Goal: Information Seeking & Learning: Learn about a topic

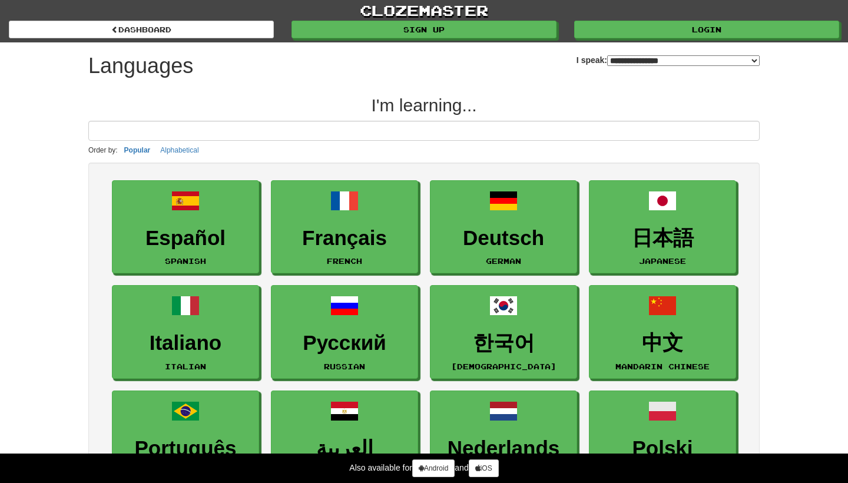
select select "*******"
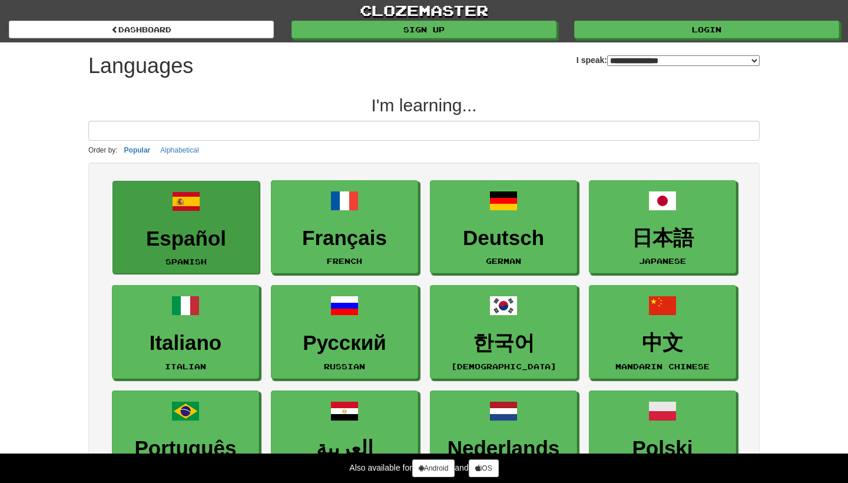
click at [193, 214] on span at bounding box center [186, 201] width 28 height 28
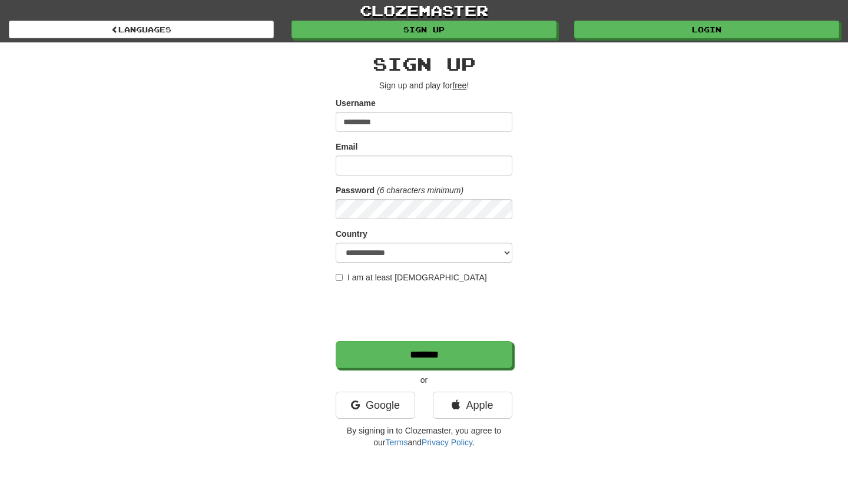
type input "*********"
type input "**********"
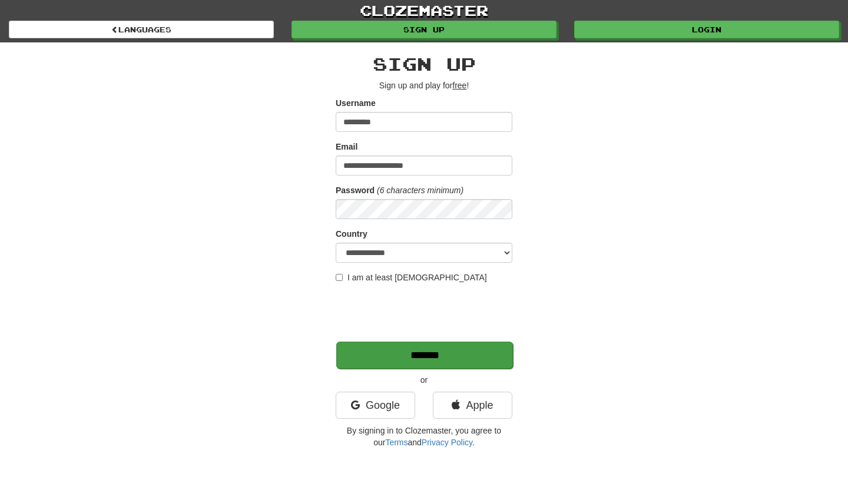
click at [416, 352] on input "*******" at bounding box center [424, 355] width 177 height 27
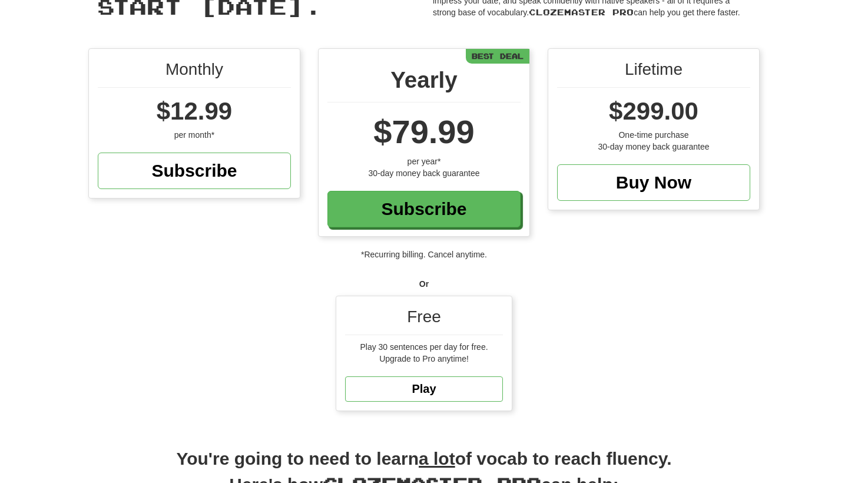
scroll to position [84, 0]
click at [450, 392] on link "Play" at bounding box center [424, 388] width 158 height 25
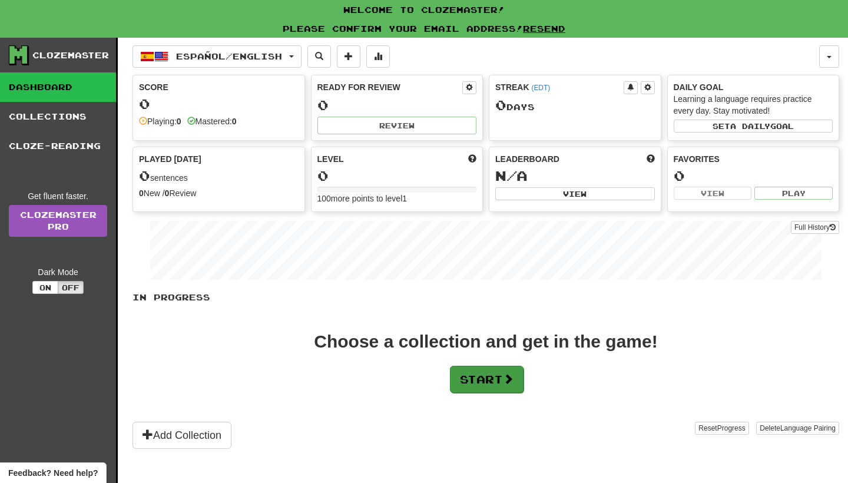
click at [476, 385] on button "Start" at bounding box center [487, 379] width 74 height 27
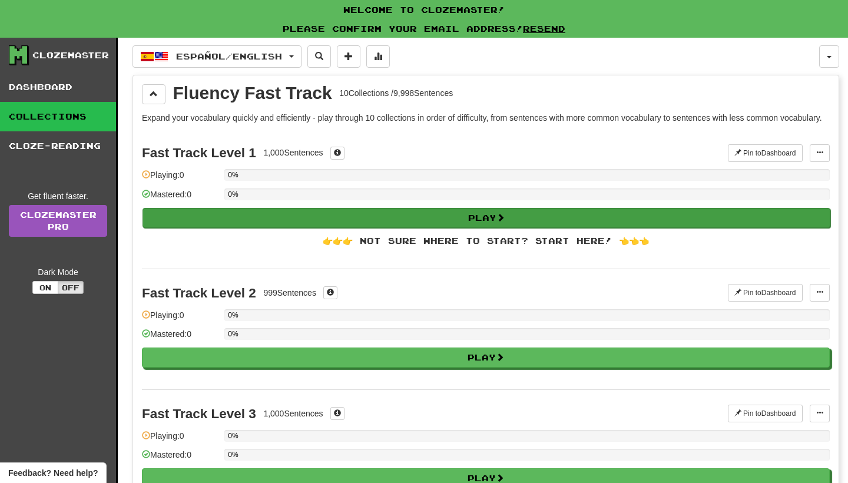
click at [375, 228] on button "Play" at bounding box center [487, 218] width 688 height 20
select select "**"
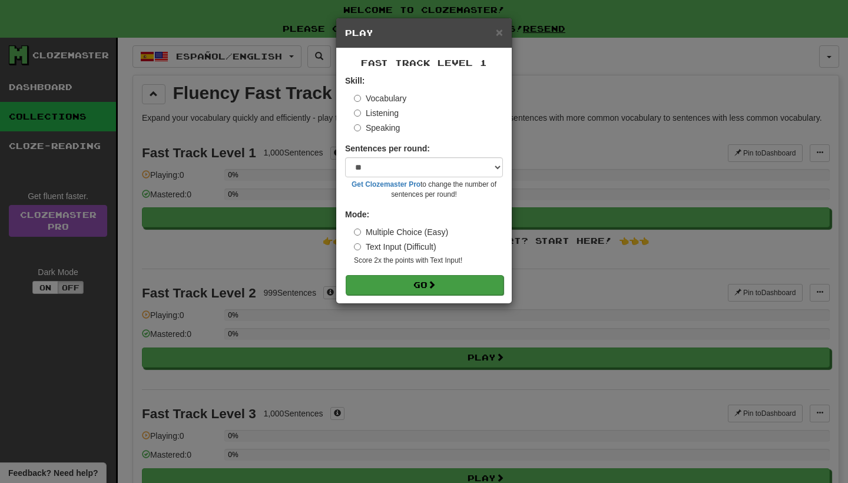
click at [436, 280] on span at bounding box center [432, 284] width 8 height 8
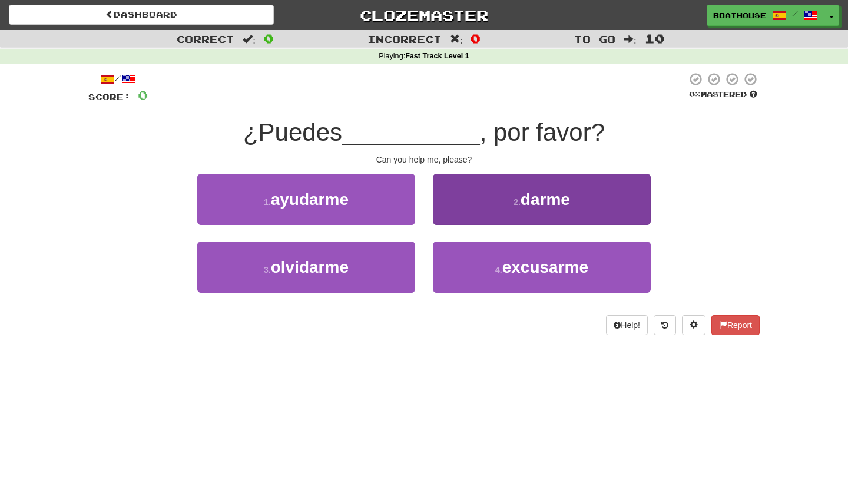
click at [505, 203] on button "2 . darme" at bounding box center [542, 199] width 218 height 51
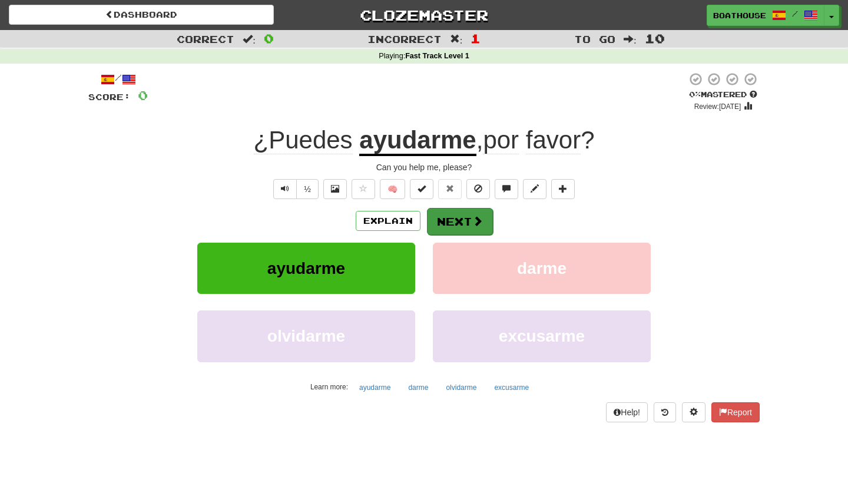
click at [469, 223] on button "Next" at bounding box center [460, 221] width 66 height 27
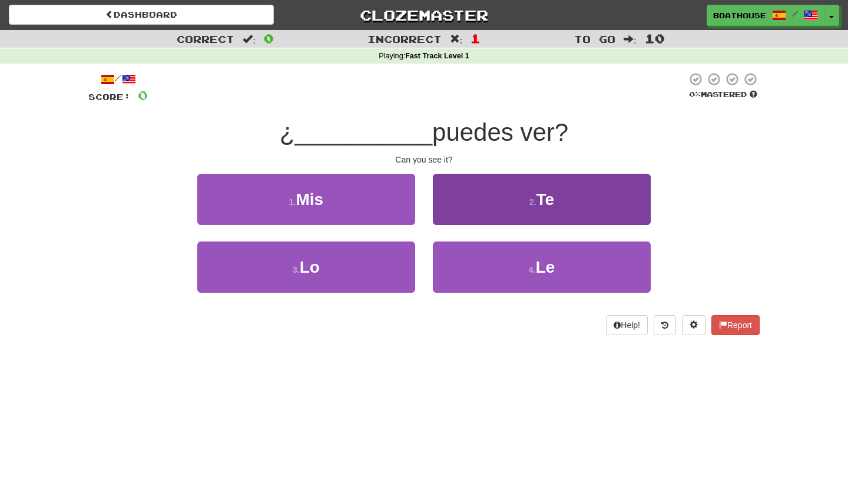
click at [473, 202] on button "2 . Te" at bounding box center [542, 199] width 218 height 51
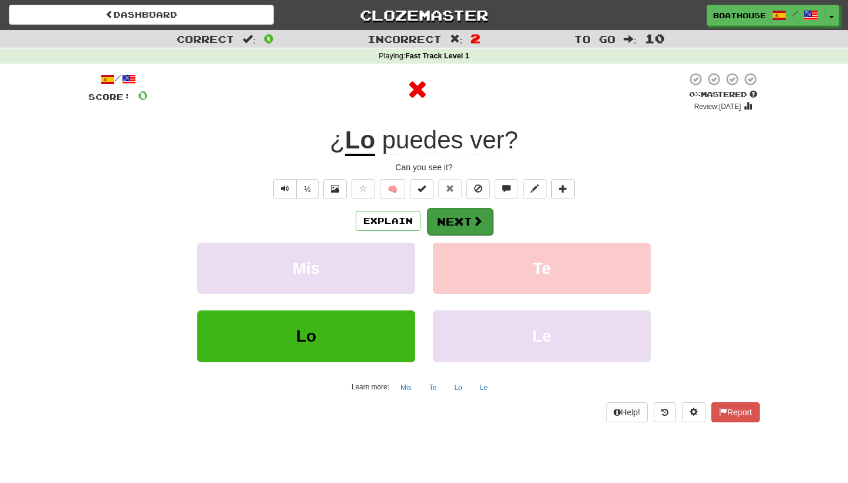
click at [471, 219] on button "Next" at bounding box center [460, 221] width 66 height 27
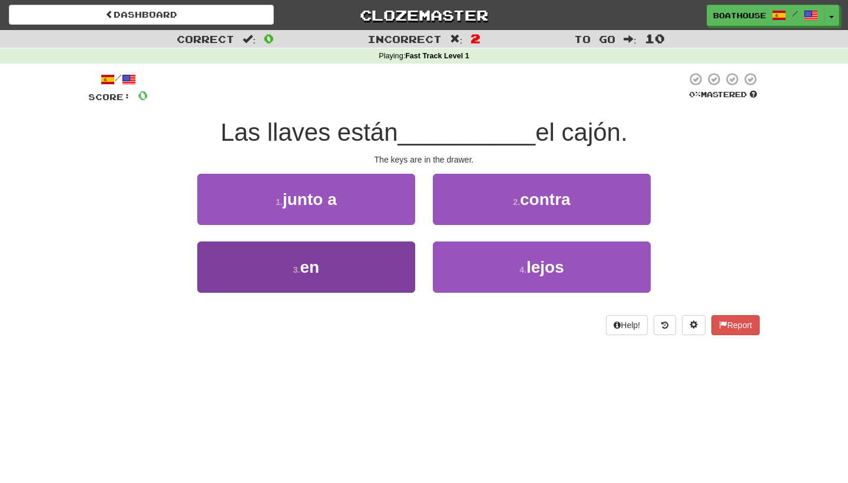
click at [362, 250] on button "3 . en" at bounding box center [306, 266] width 218 height 51
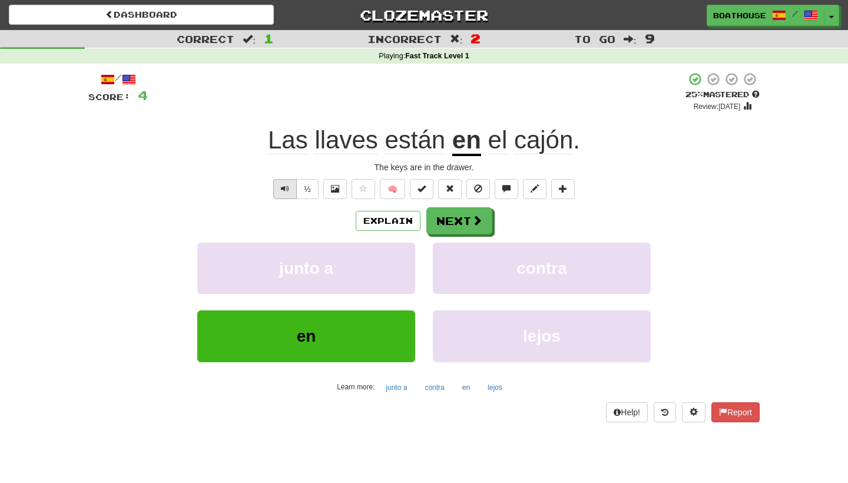
click at [282, 191] on span "Text-to-speech controls" at bounding box center [285, 188] width 8 height 8
click at [460, 223] on button "Next" at bounding box center [460, 221] width 66 height 27
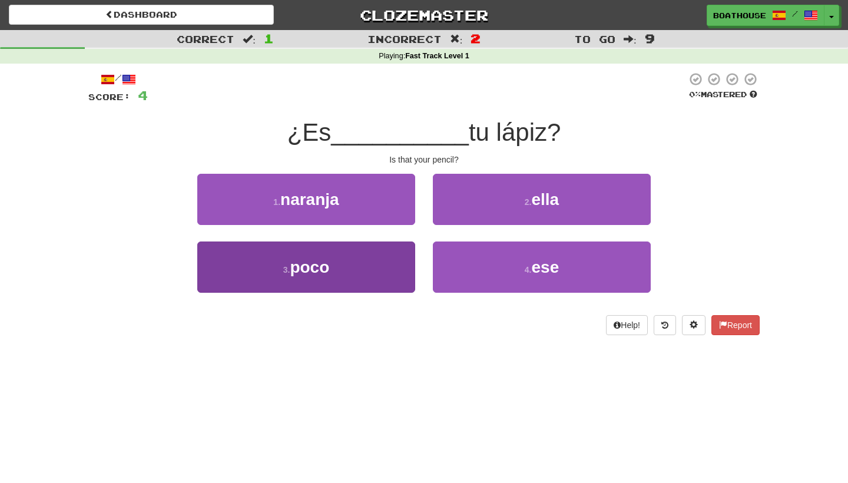
click at [335, 263] on button "3 . poco" at bounding box center [306, 266] width 218 height 51
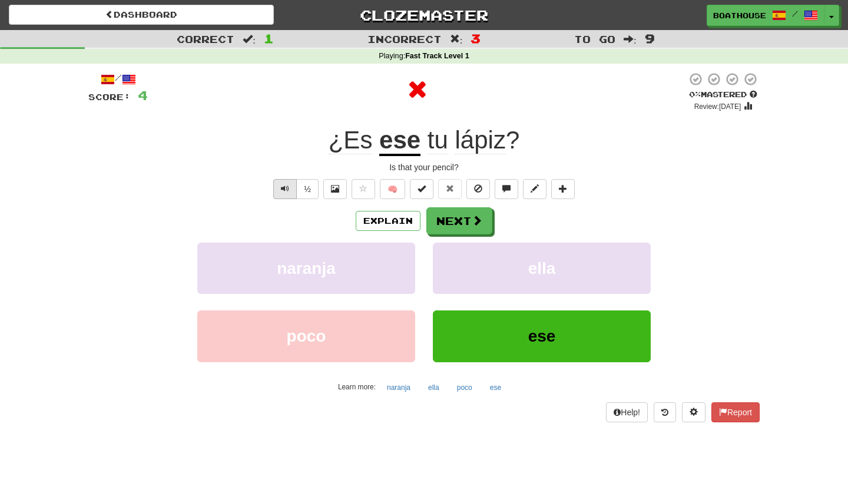
click at [281, 187] on span "Text-to-speech controls" at bounding box center [285, 188] width 8 height 8
click at [470, 224] on button "Next" at bounding box center [460, 221] width 66 height 27
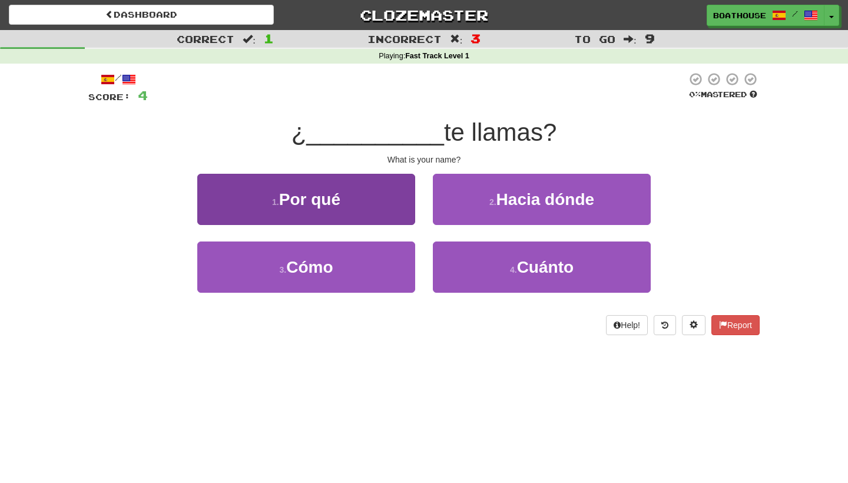
click at [353, 206] on button "1 . Por qué" at bounding box center [306, 199] width 218 height 51
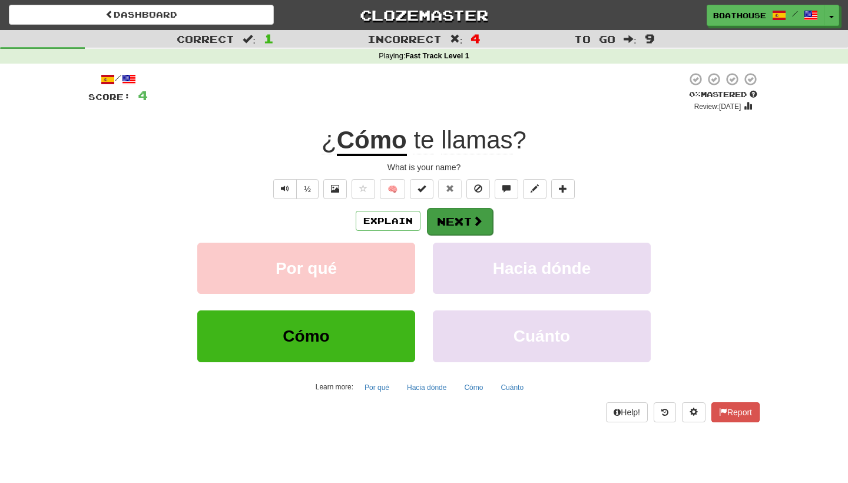
click at [464, 220] on button "Next" at bounding box center [460, 221] width 66 height 27
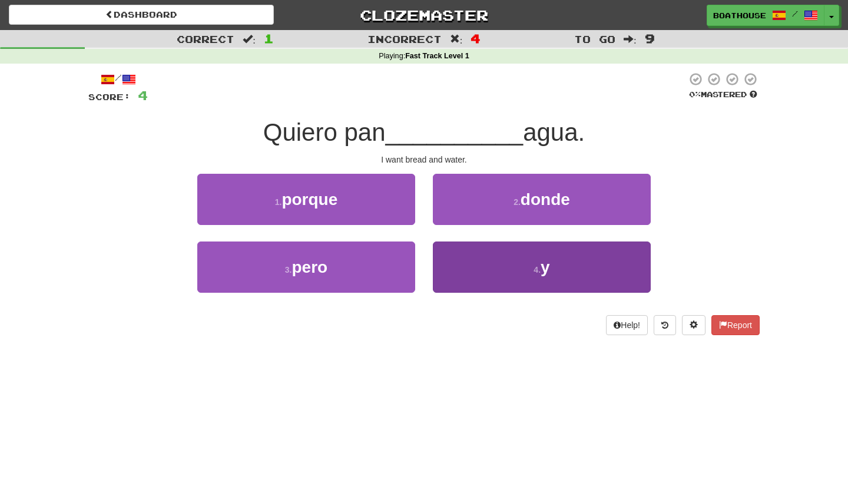
click at [478, 266] on button "4 . y" at bounding box center [542, 266] width 218 height 51
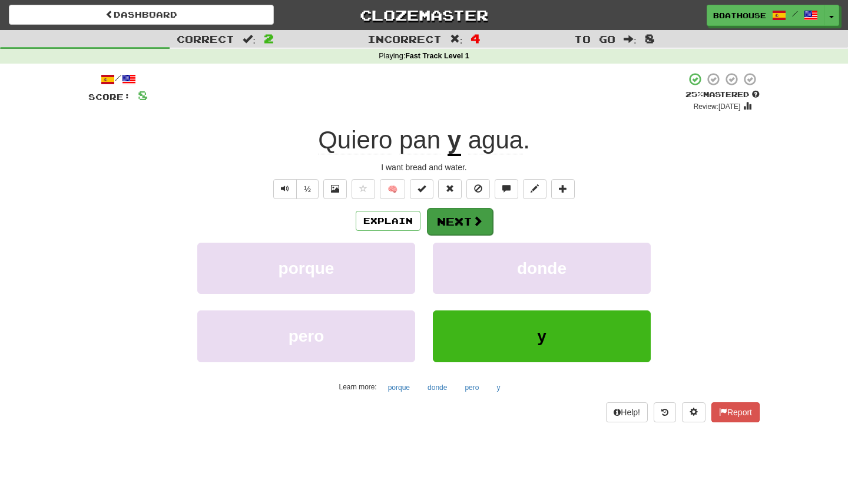
click at [452, 221] on button "Next" at bounding box center [460, 221] width 66 height 27
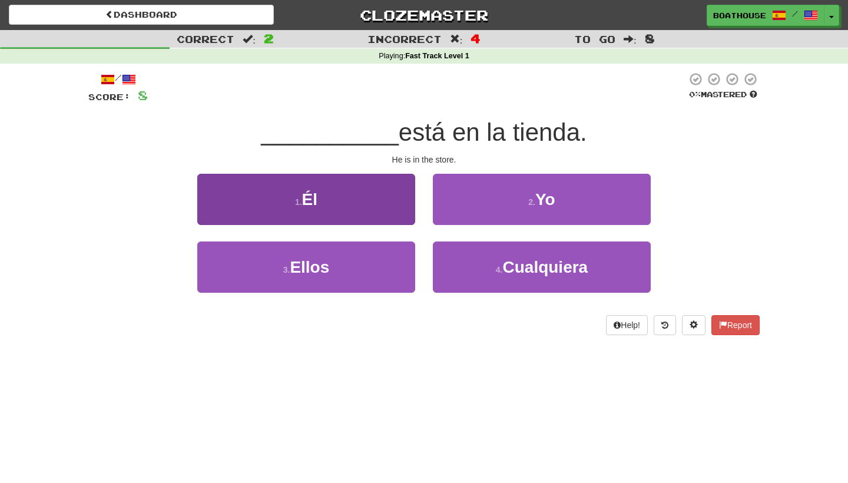
click at [382, 206] on button "1 . Él" at bounding box center [306, 199] width 218 height 51
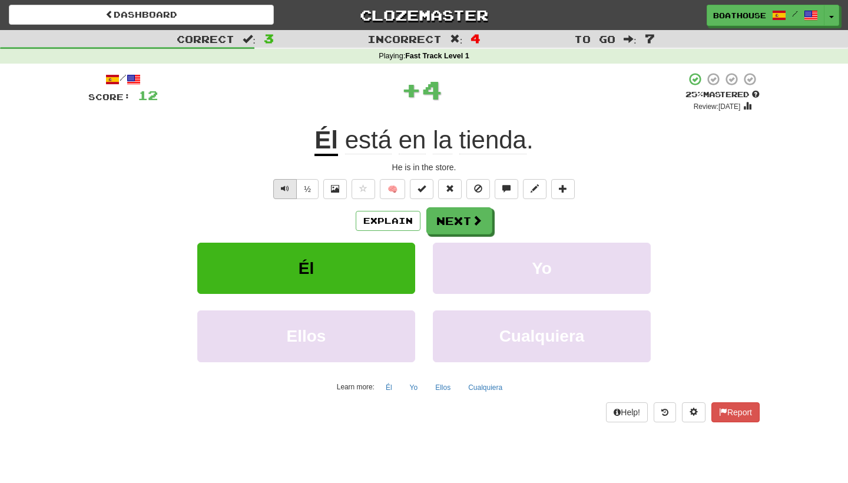
click at [289, 186] on button "Text-to-speech controls" at bounding box center [285, 189] width 24 height 20
click at [478, 224] on span at bounding box center [477, 221] width 11 height 11
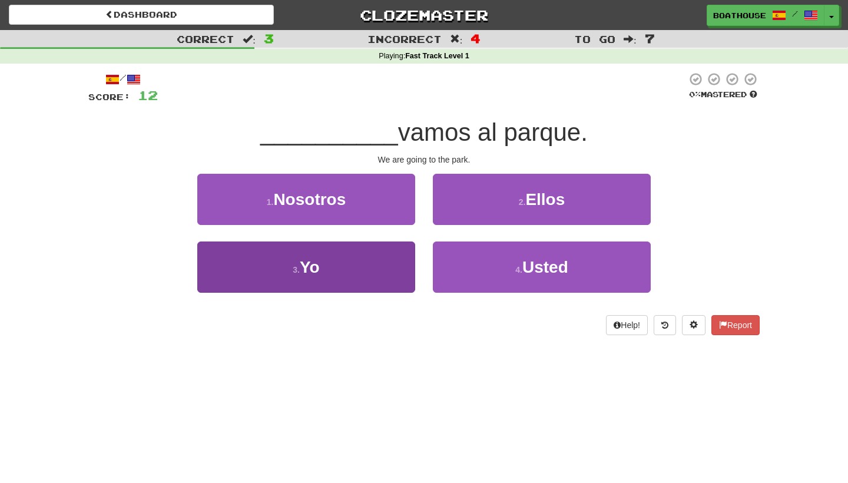
click at [359, 272] on button "3 . Yo" at bounding box center [306, 266] width 218 height 51
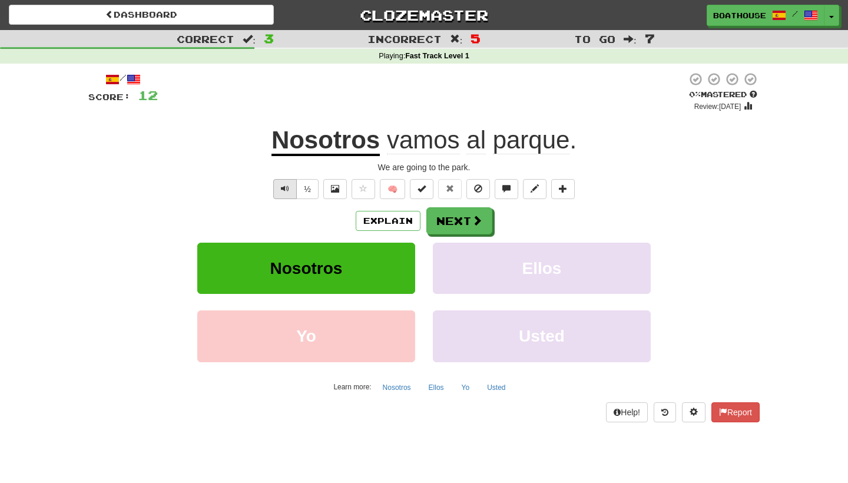
click at [283, 185] on span "Text-to-speech controls" at bounding box center [285, 188] width 8 height 8
click at [468, 226] on button "Next" at bounding box center [460, 221] width 66 height 27
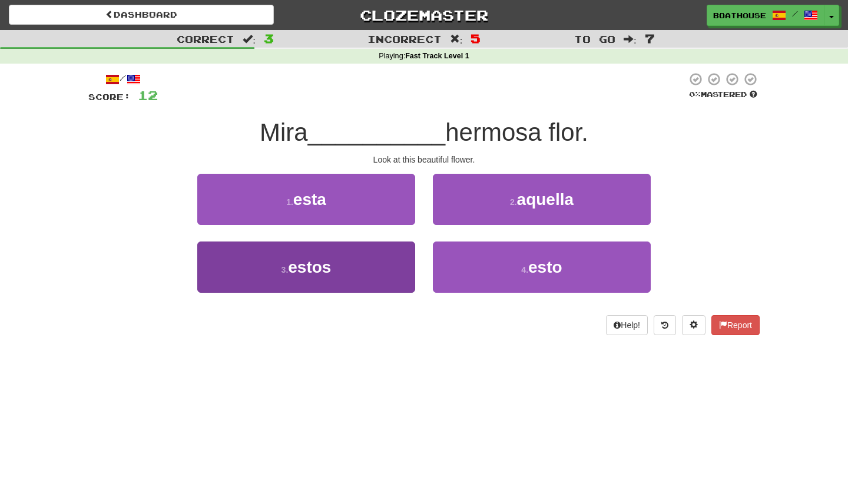
click at [355, 273] on button "3 . estos" at bounding box center [306, 266] width 218 height 51
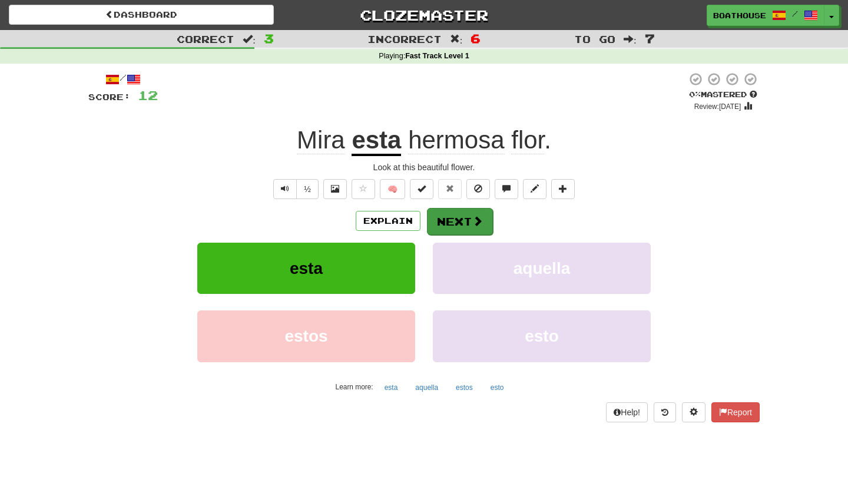
click at [460, 220] on button "Next" at bounding box center [460, 221] width 66 height 27
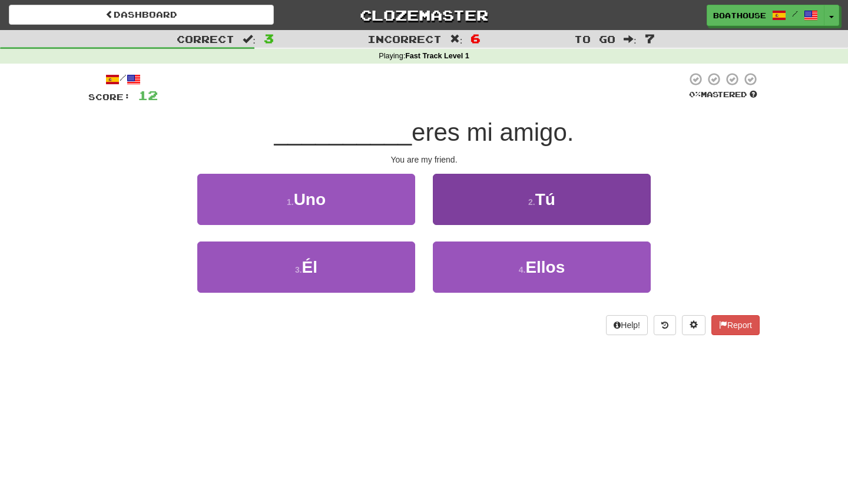
click at [475, 204] on button "2 . Tú" at bounding box center [542, 199] width 218 height 51
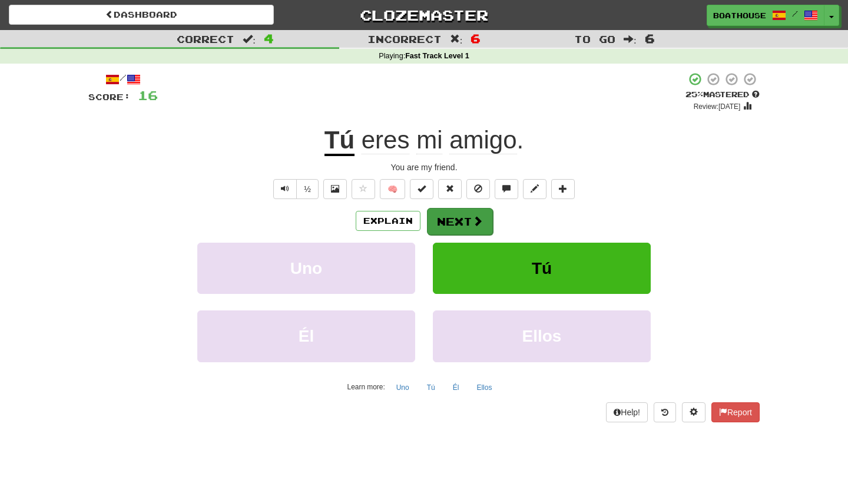
click at [469, 220] on button "Next" at bounding box center [460, 221] width 66 height 27
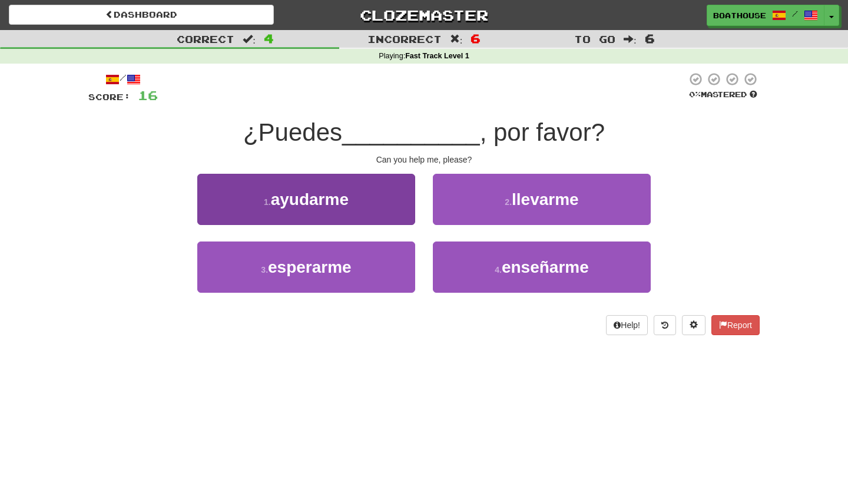
click at [382, 201] on button "1 . ayudarme" at bounding box center [306, 199] width 218 height 51
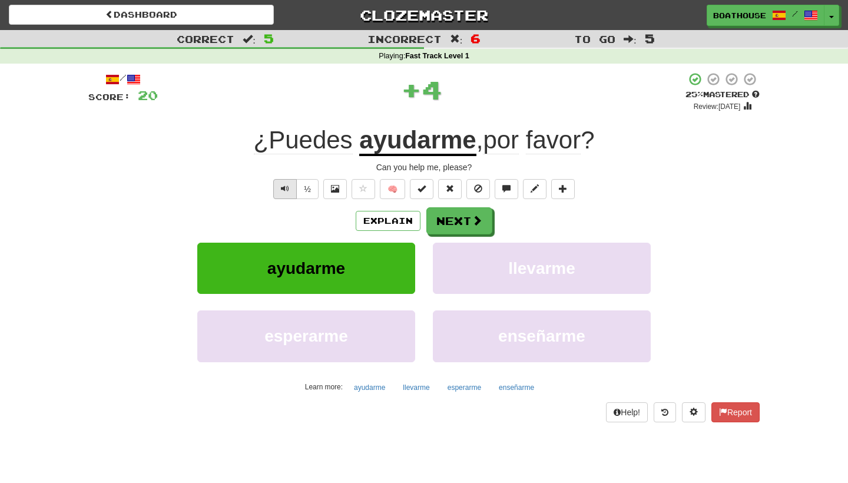
click at [284, 188] on span "Text-to-speech controls" at bounding box center [285, 188] width 8 height 8
click at [289, 186] on span "Text-to-speech controls" at bounding box center [285, 188] width 8 height 8
click at [472, 220] on span at bounding box center [477, 221] width 11 height 11
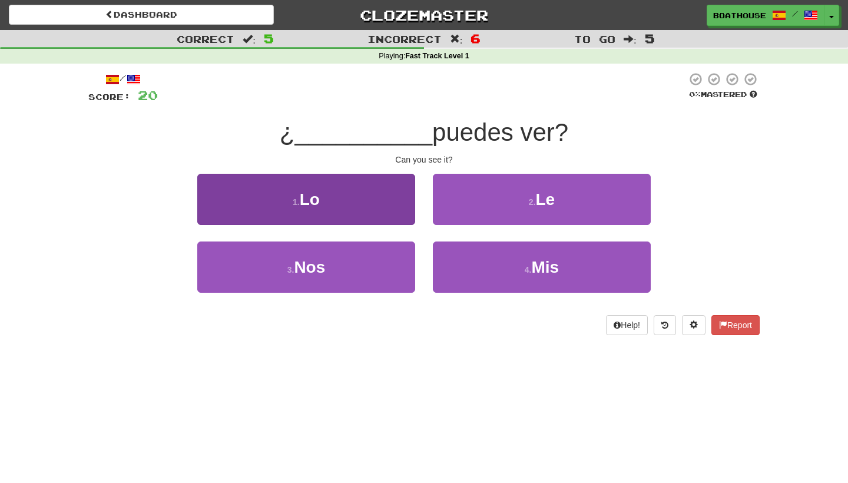
click at [369, 212] on button "1 . Lo" at bounding box center [306, 199] width 218 height 51
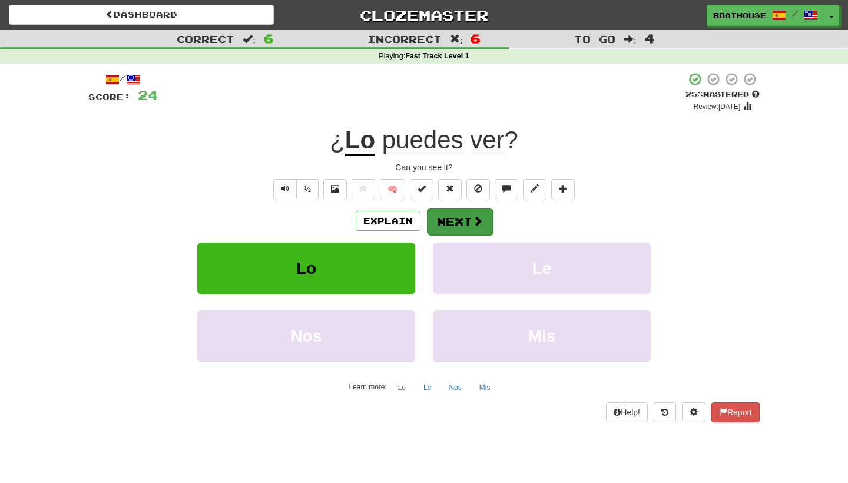
click at [459, 227] on button "Next" at bounding box center [460, 221] width 66 height 27
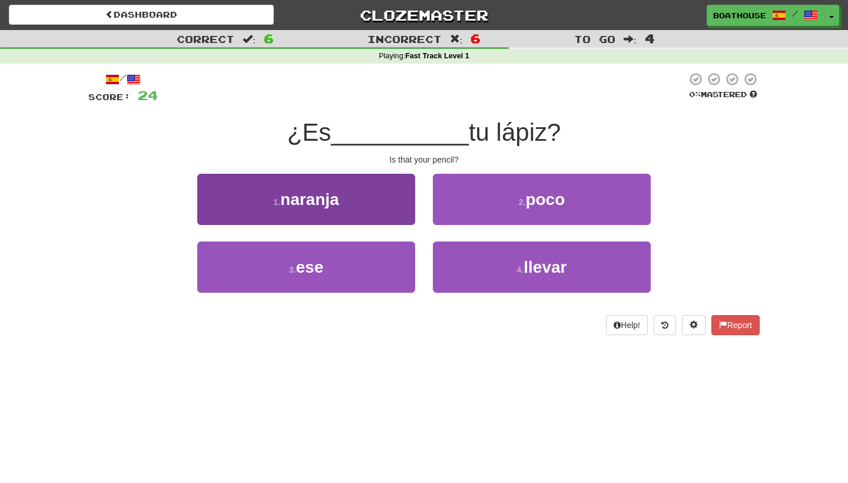
click at [376, 191] on button "1 . naranja" at bounding box center [306, 199] width 218 height 51
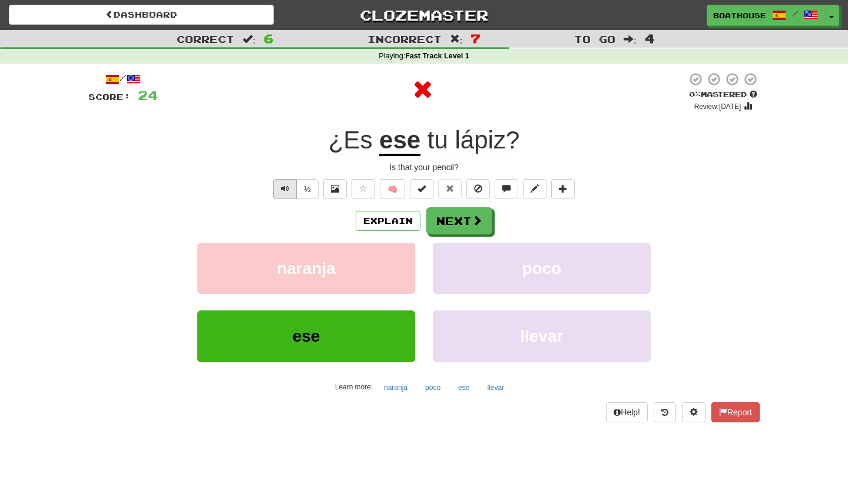
click at [286, 191] on span "Text-to-speech controls" at bounding box center [285, 188] width 8 height 8
click at [461, 221] on button "Next" at bounding box center [460, 221] width 66 height 27
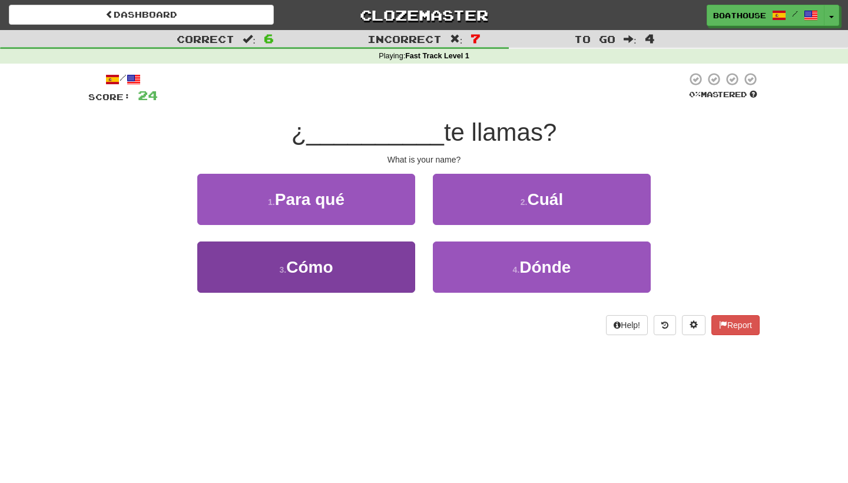
click at [334, 276] on button "3 . Cómo" at bounding box center [306, 266] width 218 height 51
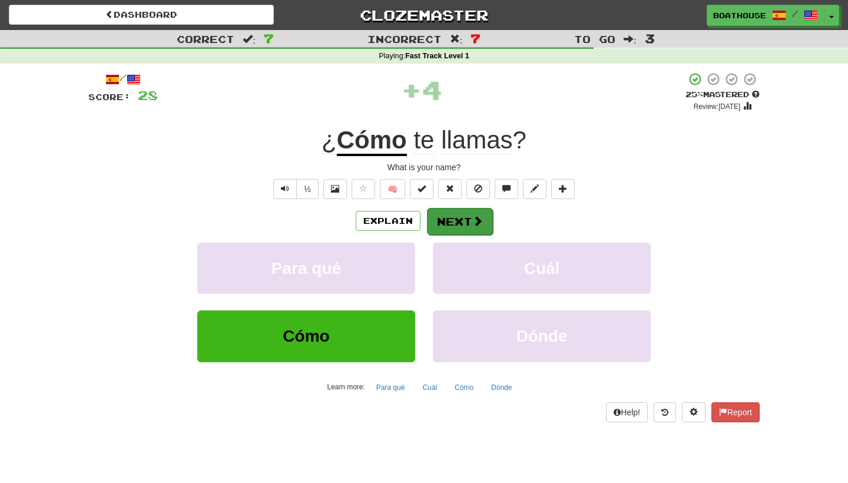
click at [446, 217] on button "Next" at bounding box center [460, 221] width 66 height 27
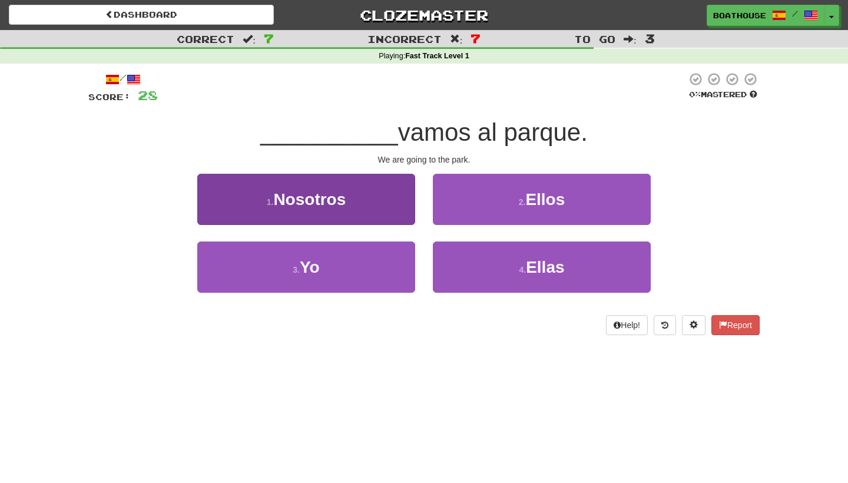
click at [350, 187] on button "1 . Nosotros" at bounding box center [306, 199] width 218 height 51
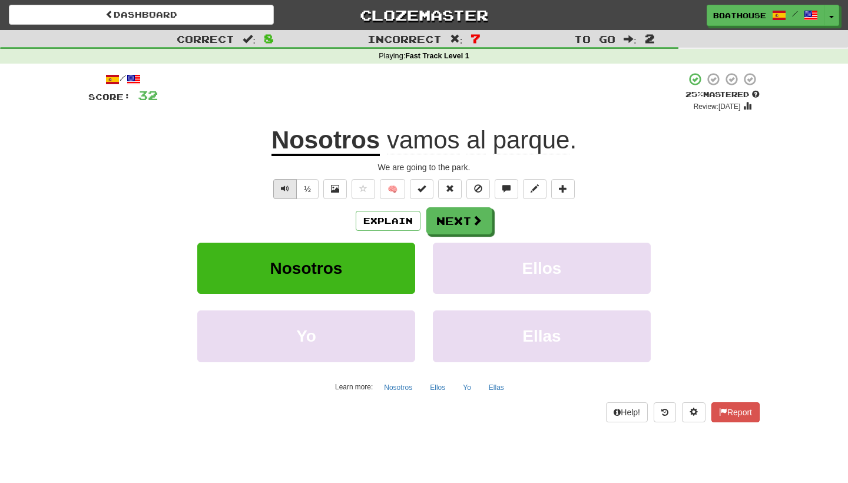
click at [281, 189] on span "Text-to-speech controls" at bounding box center [285, 188] width 8 height 8
click at [471, 211] on button "Next" at bounding box center [460, 221] width 66 height 27
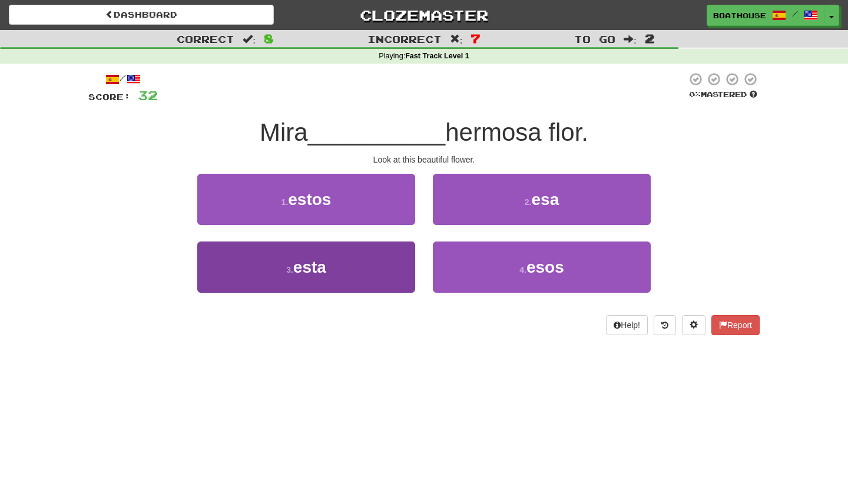
click at [367, 265] on button "3 . esta" at bounding box center [306, 266] width 218 height 51
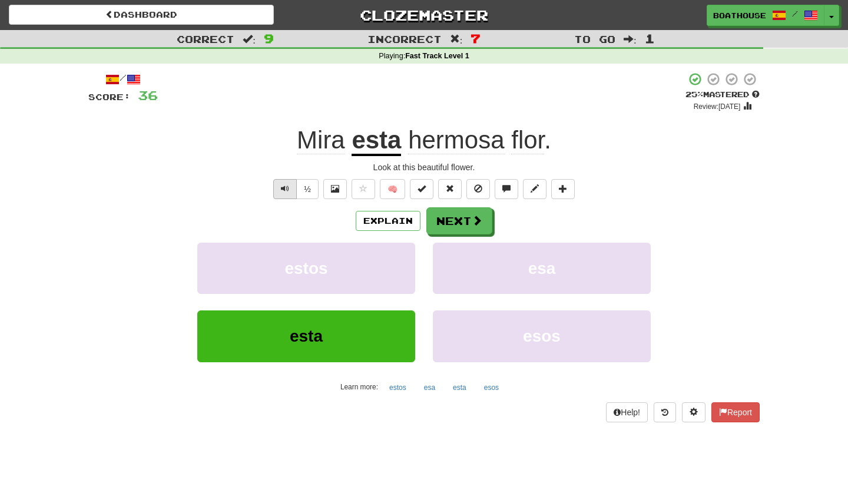
click at [281, 190] on span "Text-to-speech controls" at bounding box center [285, 188] width 8 height 8
click at [463, 221] on button "Next" at bounding box center [460, 221] width 66 height 27
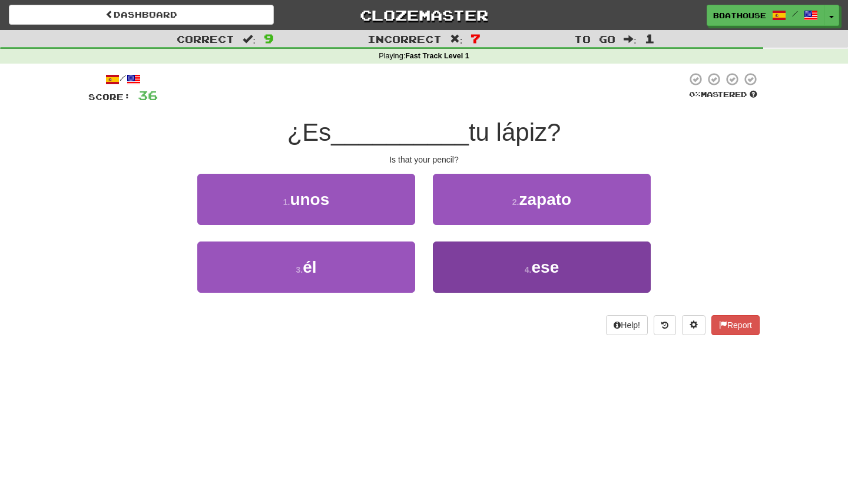
click at [473, 254] on button "4 . ese" at bounding box center [542, 266] width 218 height 51
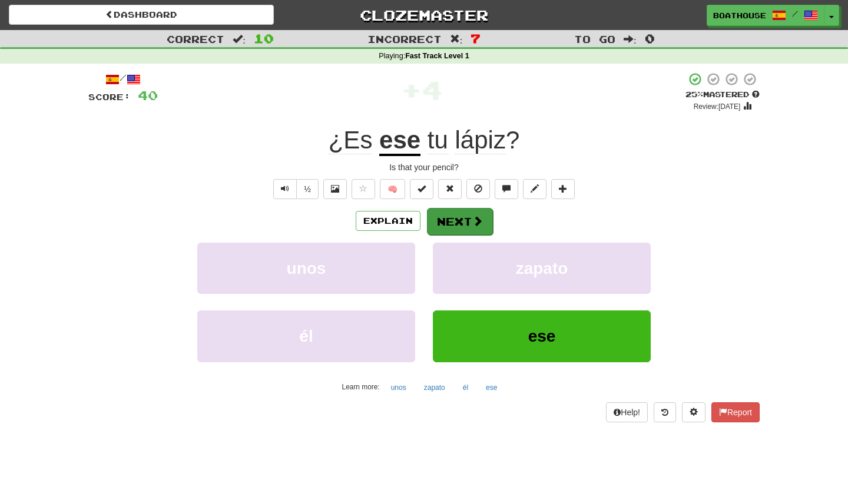
click at [455, 222] on button "Next" at bounding box center [460, 221] width 66 height 27
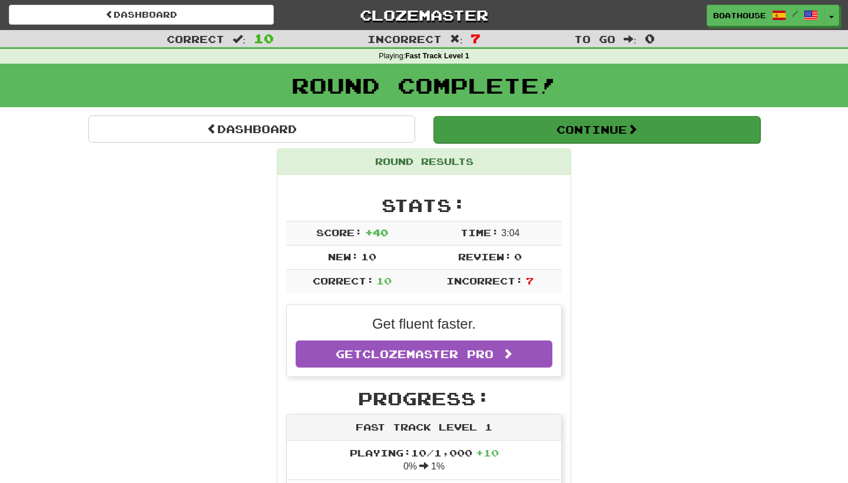
click at [568, 132] on button "Continue" at bounding box center [596, 129] width 327 height 27
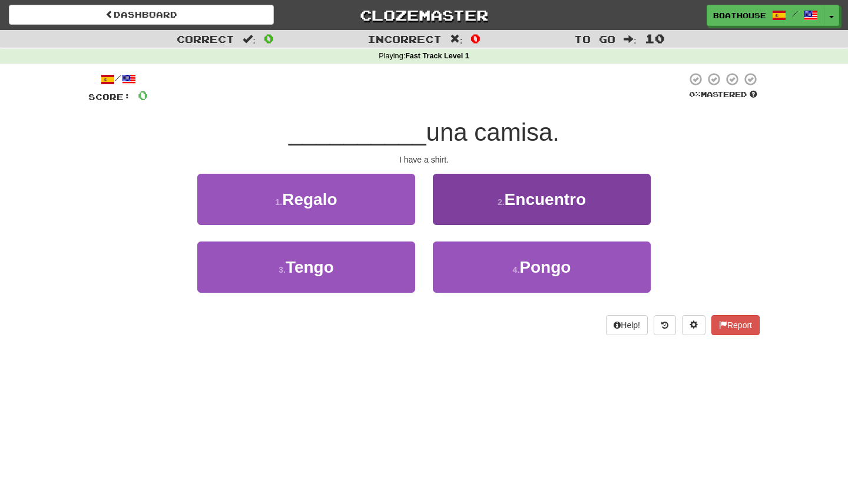
click at [528, 198] on span "Encuentro" at bounding box center [545, 199] width 81 height 18
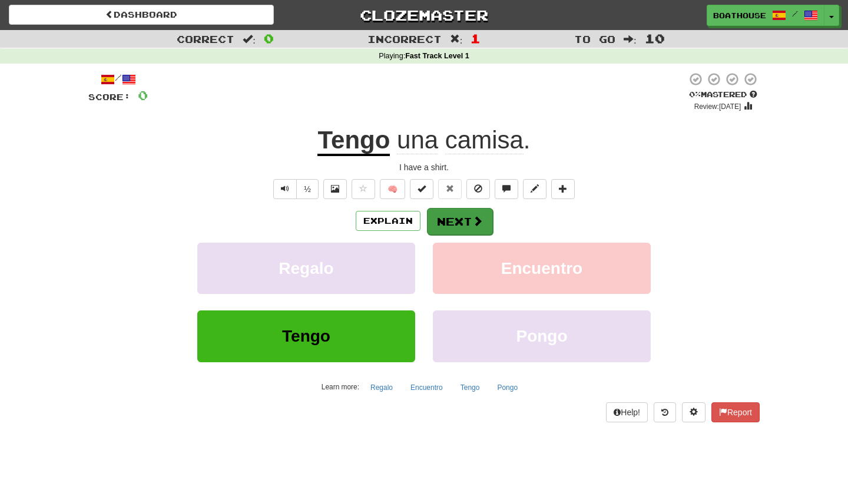
click at [456, 219] on button "Next" at bounding box center [460, 221] width 66 height 27
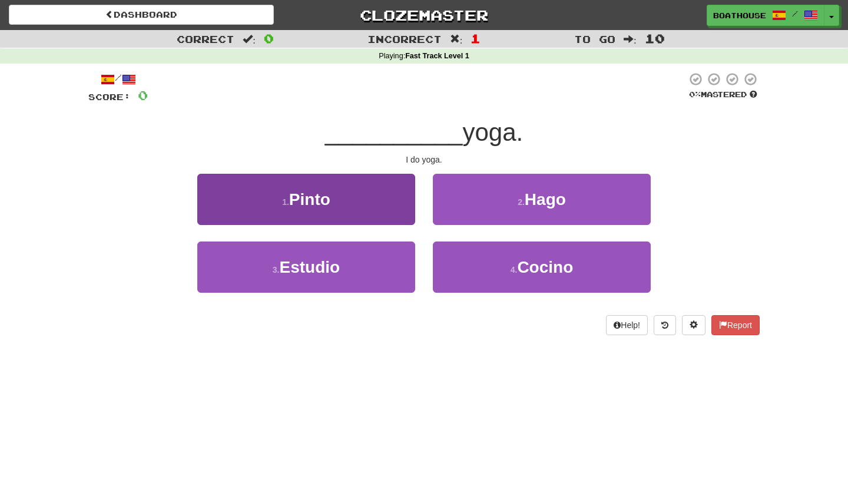
click at [355, 215] on button "1 . Pinto" at bounding box center [306, 199] width 218 height 51
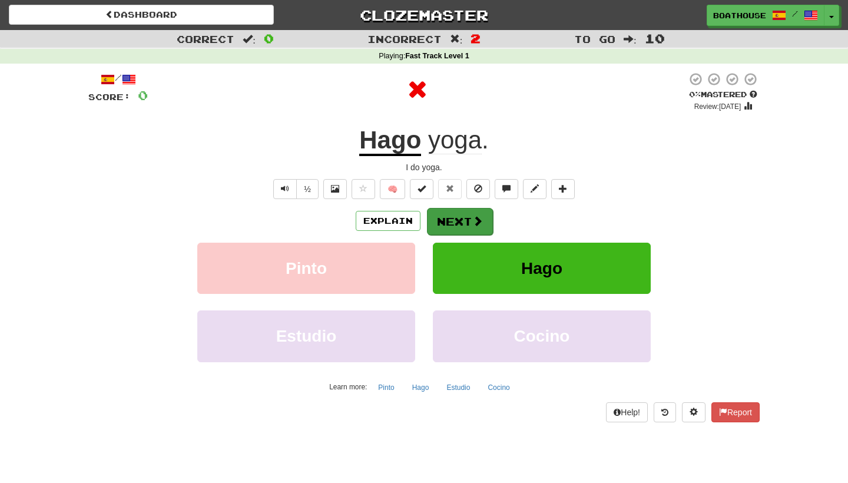
click at [460, 217] on button "Next" at bounding box center [460, 221] width 66 height 27
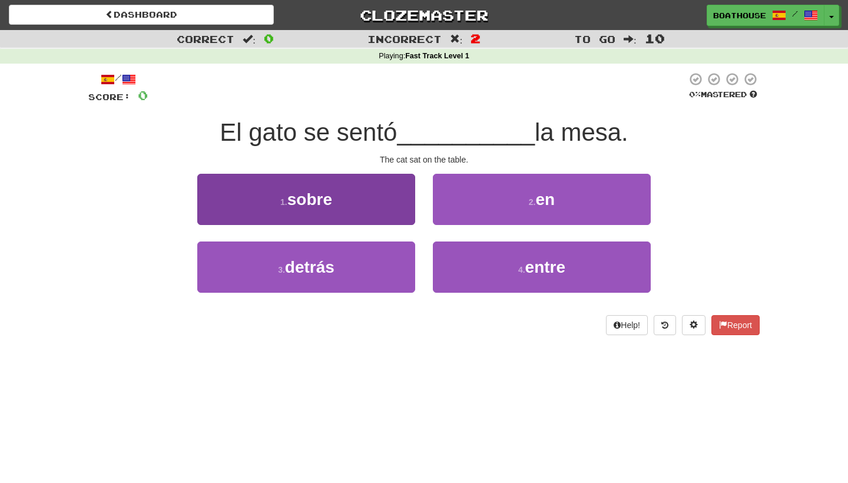
click at [324, 211] on button "1 . sobre" at bounding box center [306, 199] width 218 height 51
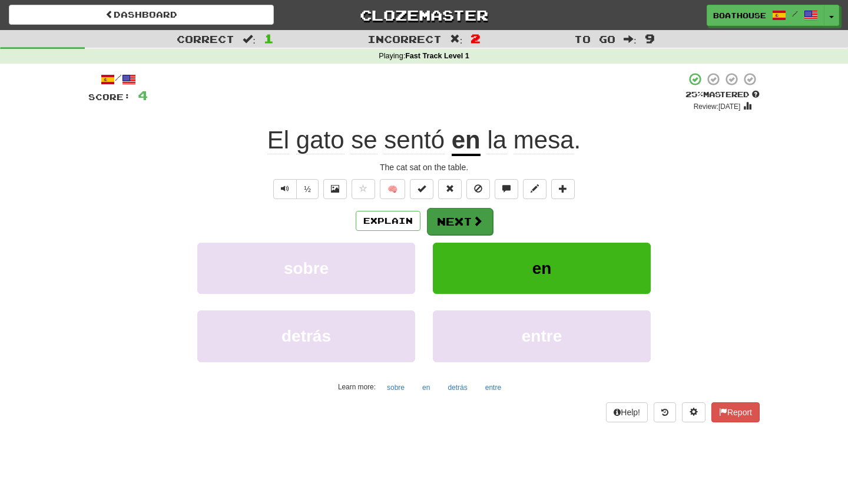
click at [459, 219] on button "Next" at bounding box center [460, 221] width 66 height 27
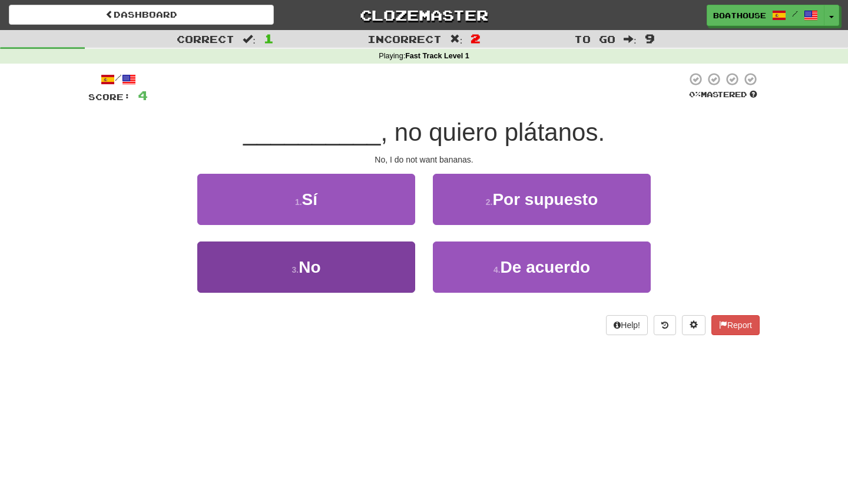
click at [369, 262] on button "3 . No" at bounding box center [306, 266] width 218 height 51
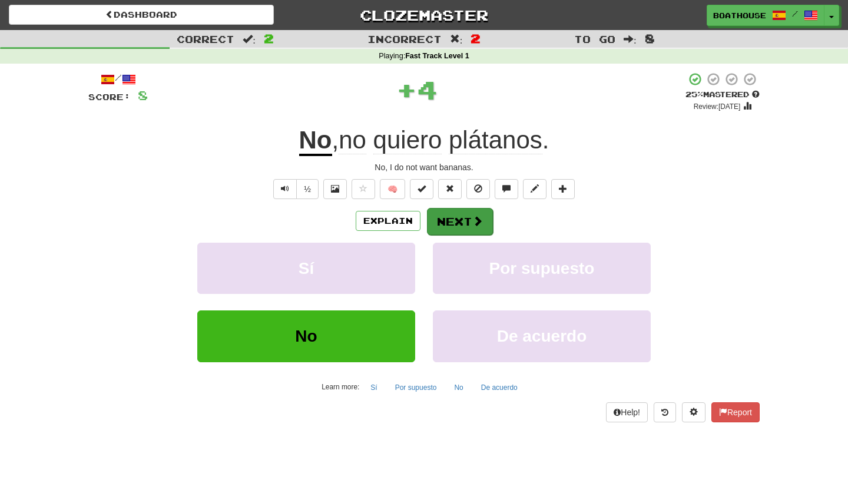
click at [463, 216] on button "Next" at bounding box center [460, 221] width 66 height 27
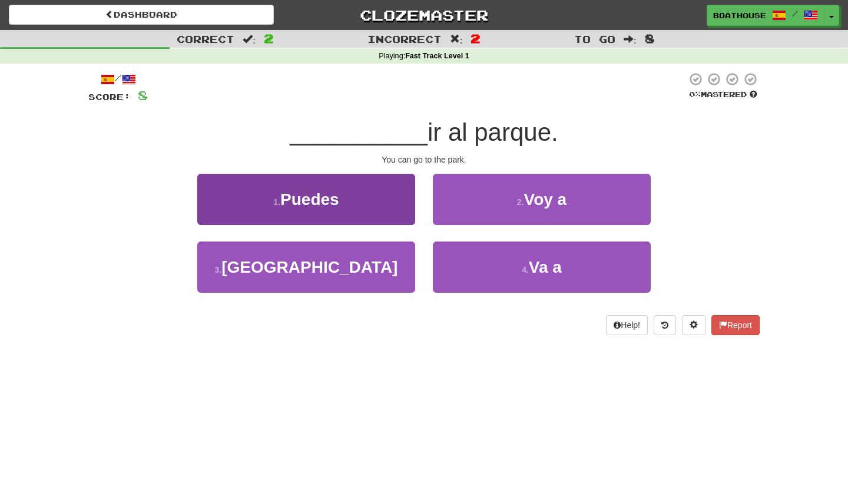
click at [342, 198] on button "1 . Puedes" at bounding box center [306, 199] width 218 height 51
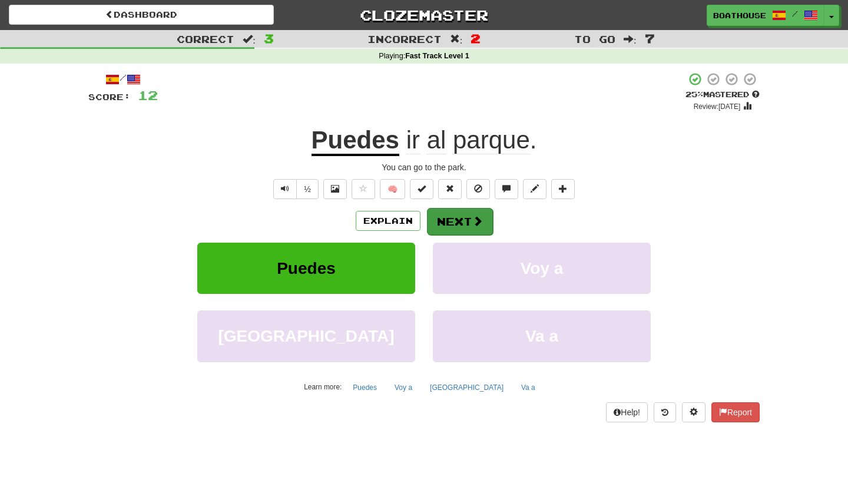
click at [453, 226] on button "Next" at bounding box center [460, 221] width 66 height 27
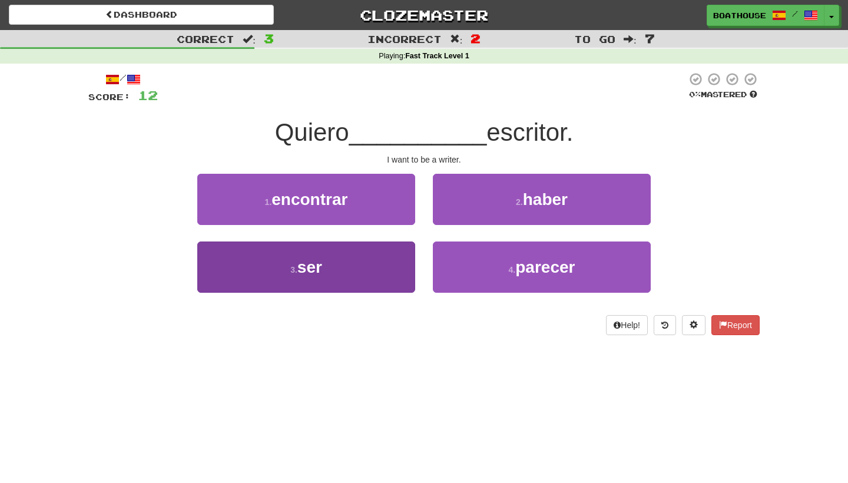
click at [352, 268] on button "3 . ser" at bounding box center [306, 266] width 218 height 51
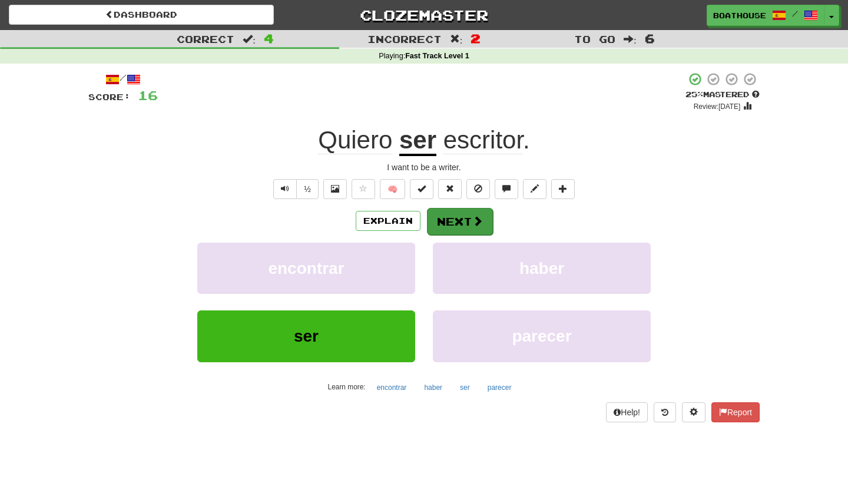
click at [459, 222] on button "Next" at bounding box center [460, 221] width 66 height 27
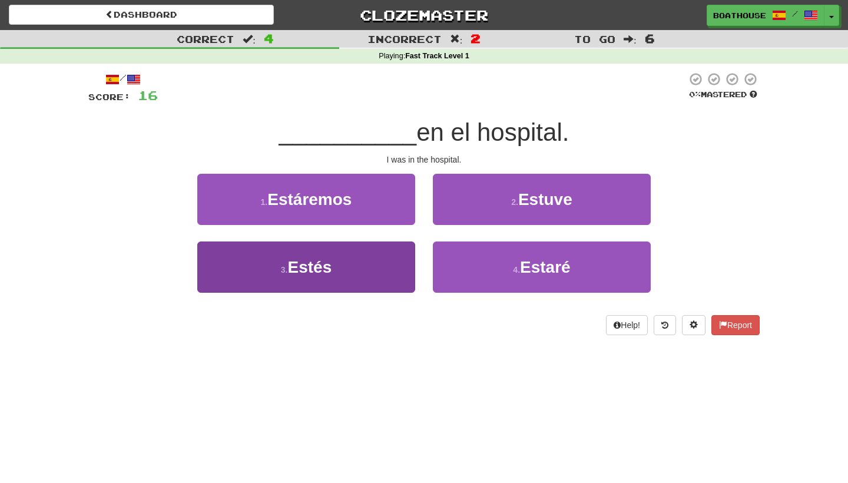
click at [387, 267] on button "3 . Estés" at bounding box center [306, 266] width 218 height 51
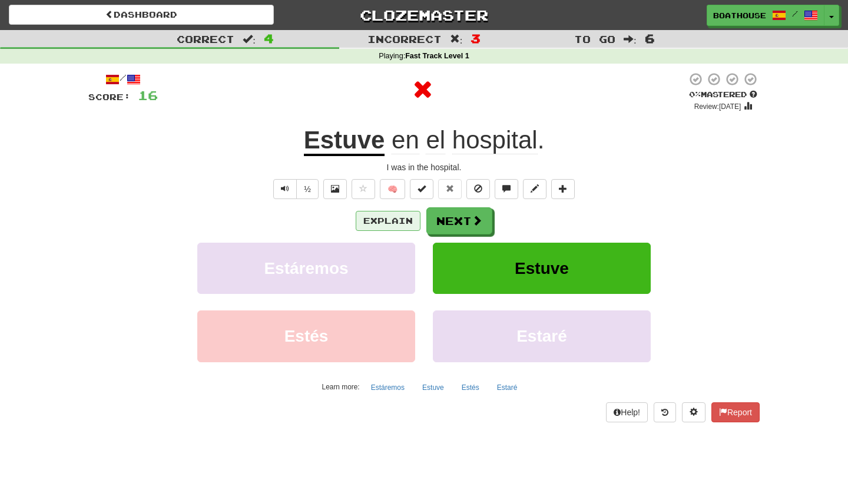
click at [379, 220] on button "Explain" at bounding box center [388, 221] width 65 height 20
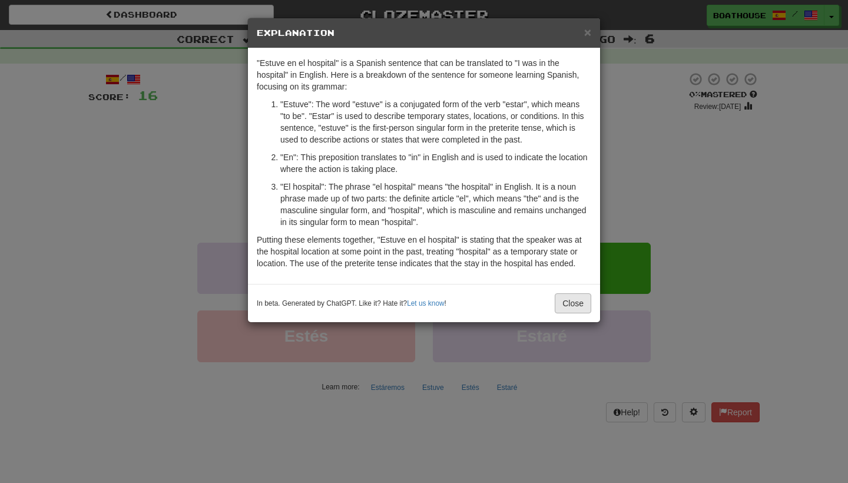
click at [571, 306] on button "Close" at bounding box center [573, 303] width 37 height 20
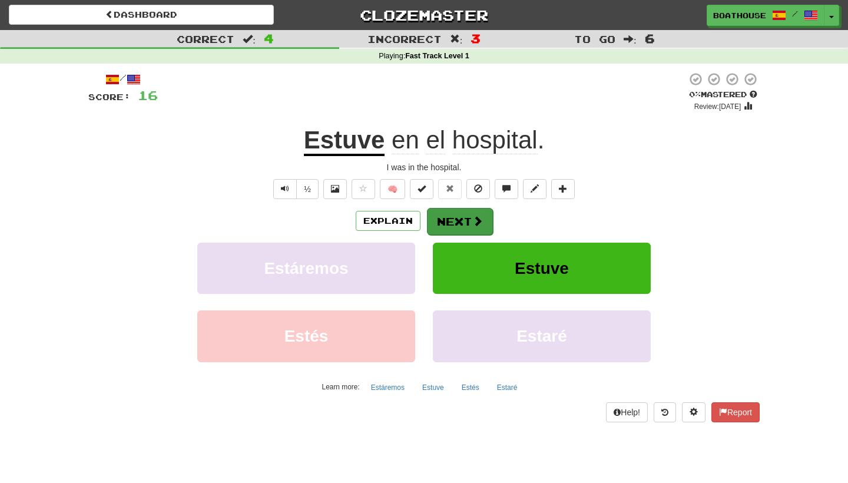
click at [459, 222] on button "Next" at bounding box center [460, 221] width 66 height 27
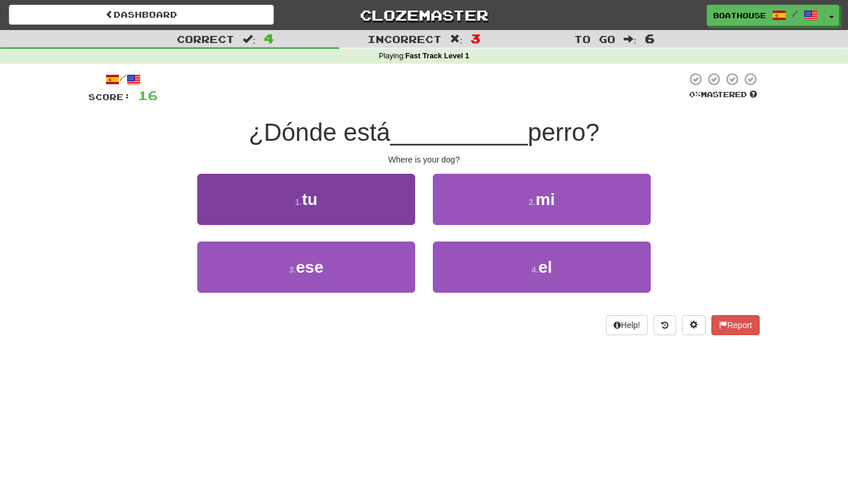
click at [376, 199] on button "1 . tu" at bounding box center [306, 199] width 218 height 51
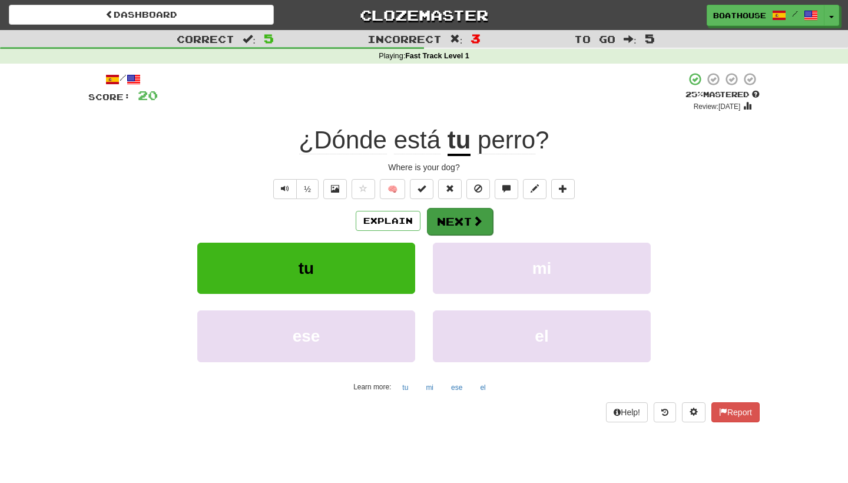
click at [455, 223] on button "Next" at bounding box center [460, 221] width 66 height 27
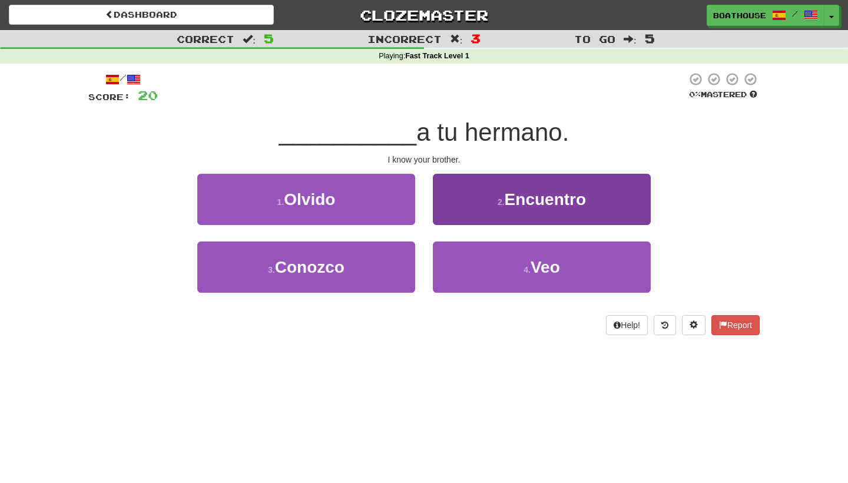
click at [503, 205] on small "2 ." at bounding box center [501, 201] width 7 height 9
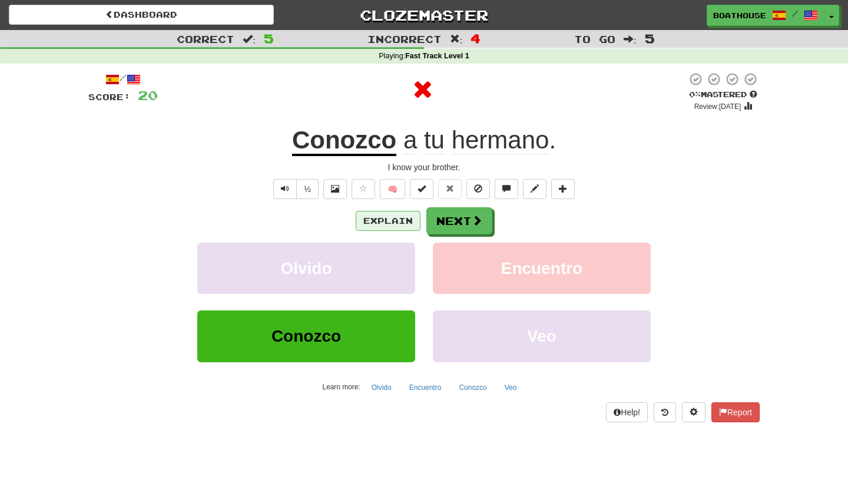
click at [399, 219] on button "Explain" at bounding box center [388, 221] width 65 height 20
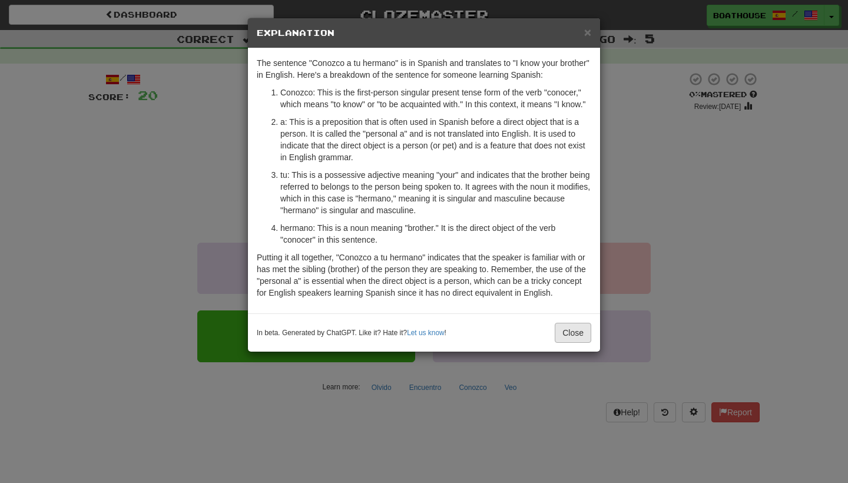
click at [572, 341] on button "Close" at bounding box center [573, 333] width 37 height 20
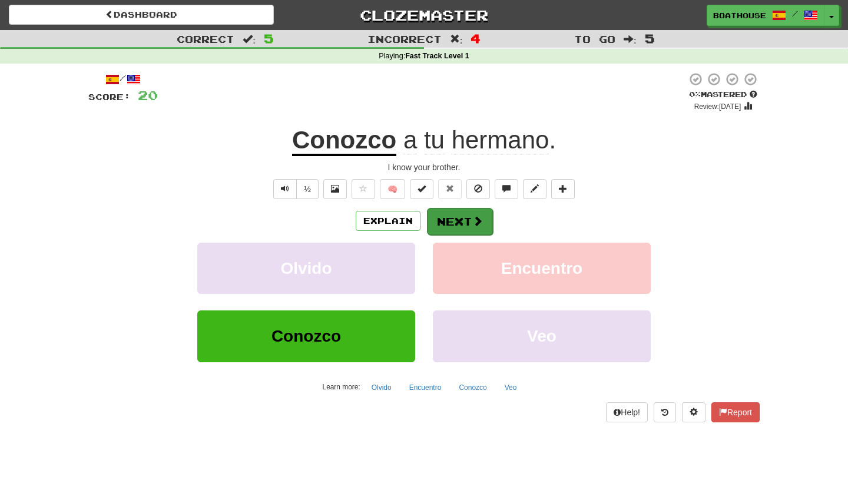
click at [456, 226] on button "Next" at bounding box center [460, 221] width 66 height 27
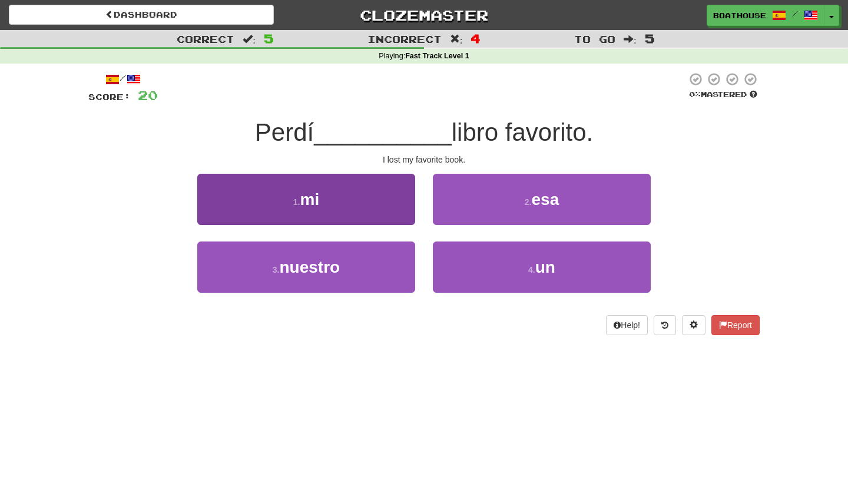
click at [338, 203] on button "1 . mi" at bounding box center [306, 199] width 218 height 51
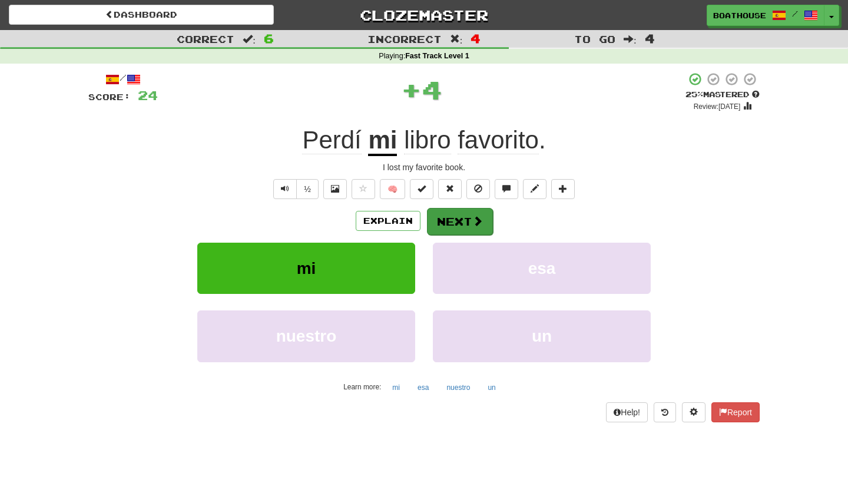
click at [459, 227] on button "Next" at bounding box center [460, 221] width 66 height 27
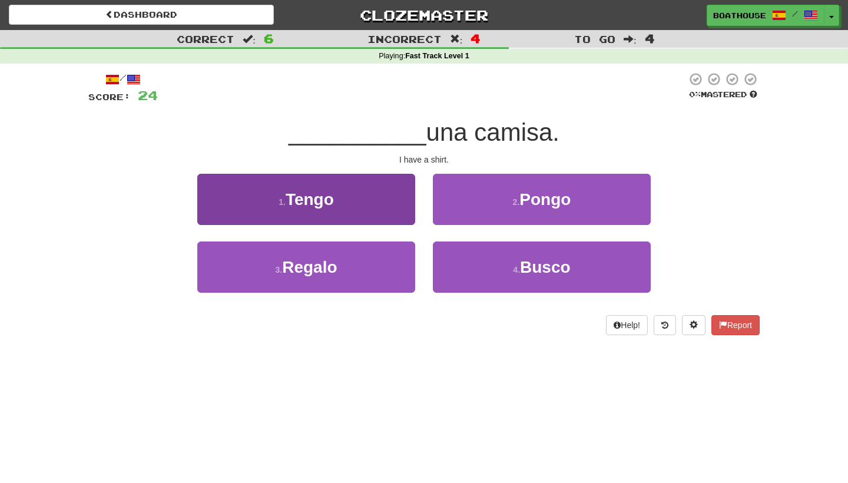
click at [383, 205] on button "1 . Tengo" at bounding box center [306, 199] width 218 height 51
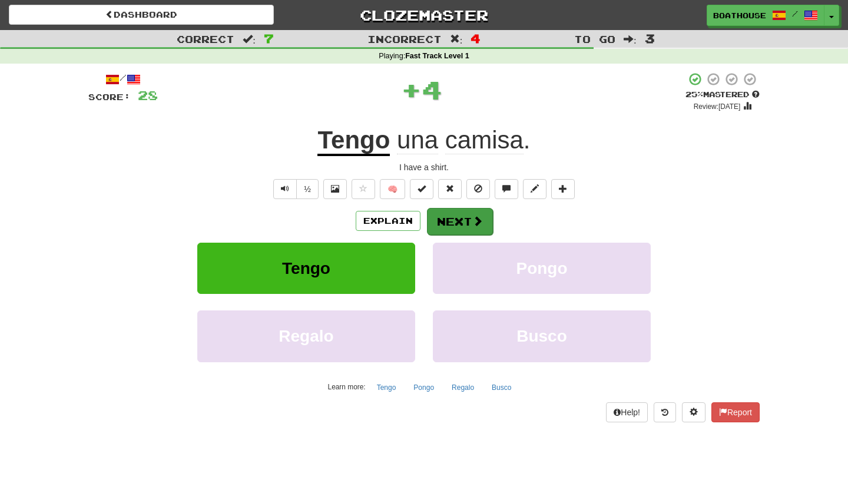
click at [452, 221] on button "Next" at bounding box center [460, 221] width 66 height 27
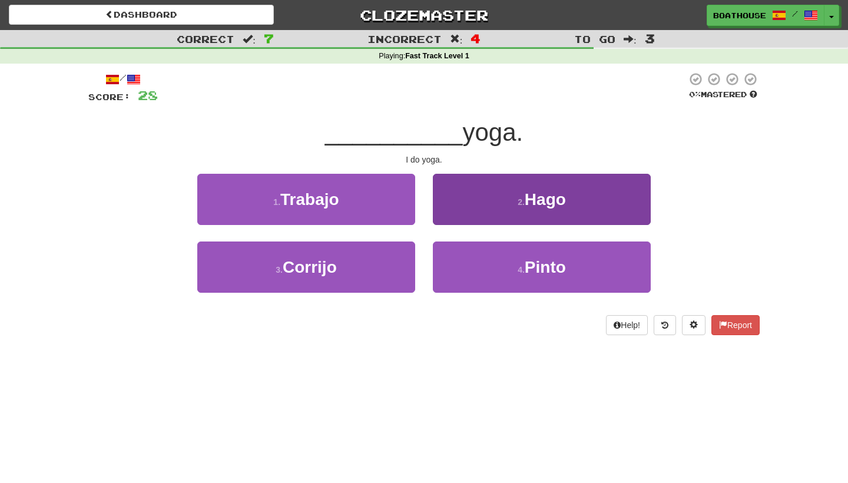
click at [496, 205] on button "2 . Hago" at bounding box center [542, 199] width 218 height 51
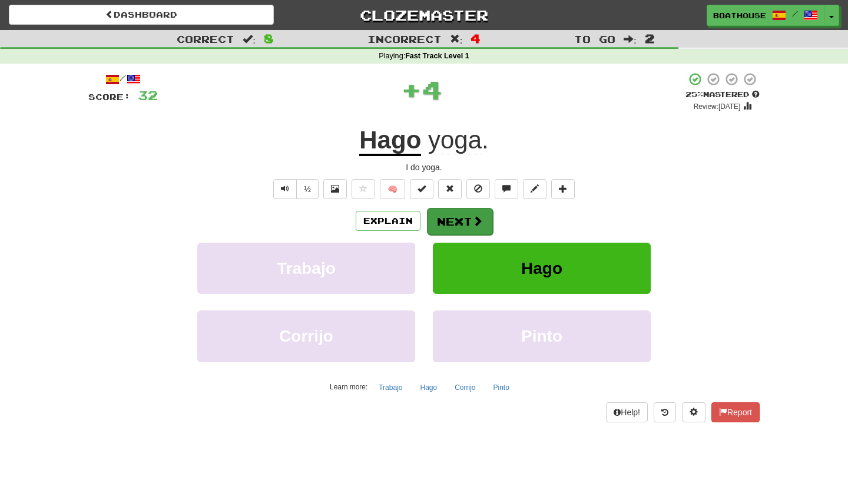
click at [451, 225] on button "Next" at bounding box center [460, 221] width 66 height 27
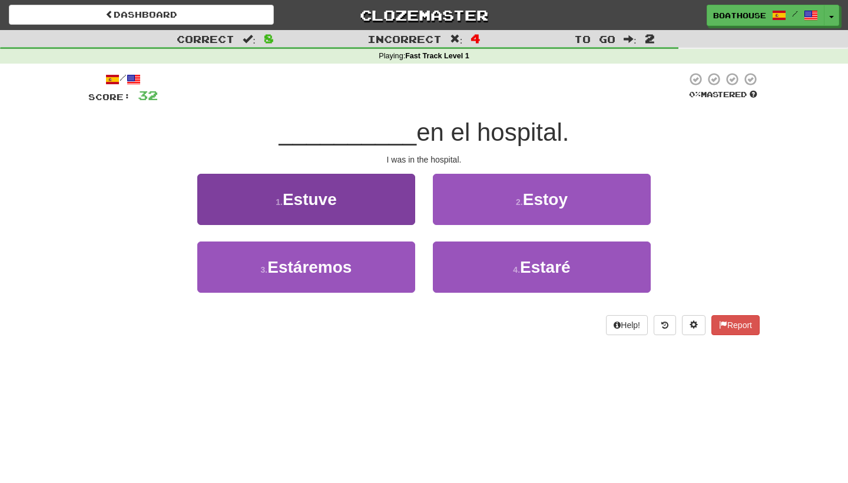
click at [369, 209] on button "1 . Estuve" at bounding box center [306, 199] width 218 height 51
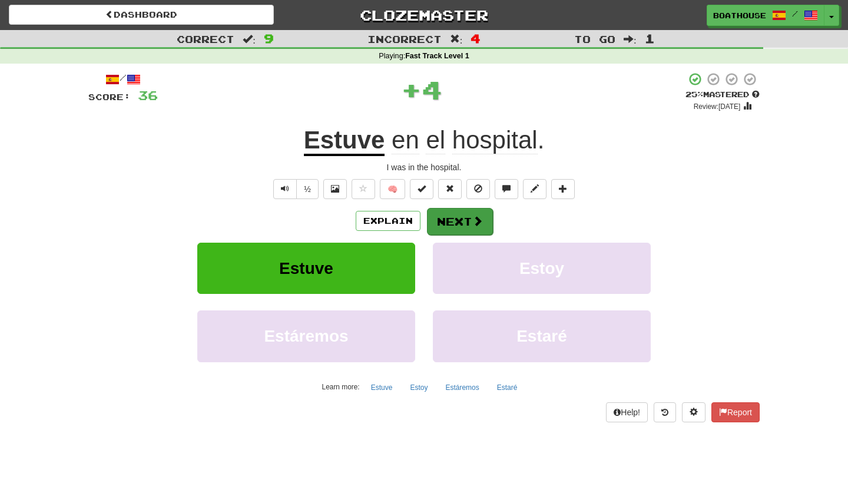
click at [456, 223] on button "Next" at bounding box center [460, 221] width 66 height 27
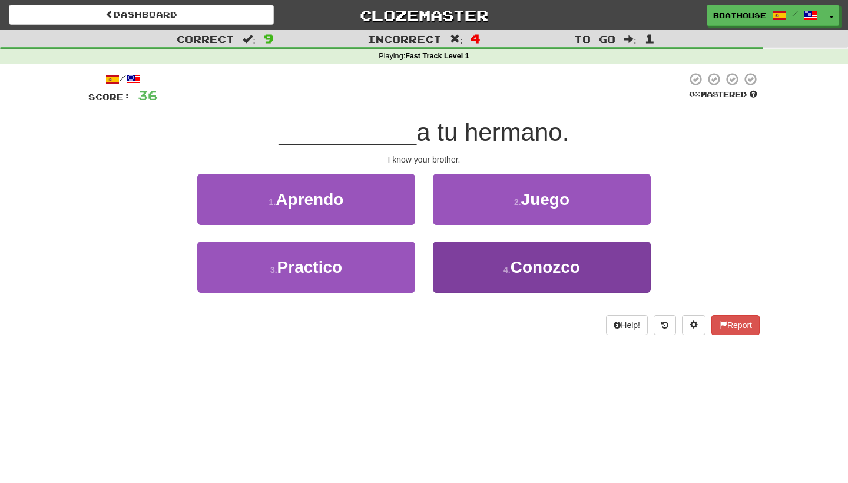
click at [505, 283] on button "4 . Conozco" at bounding box center [542, 266] width 218 height 51
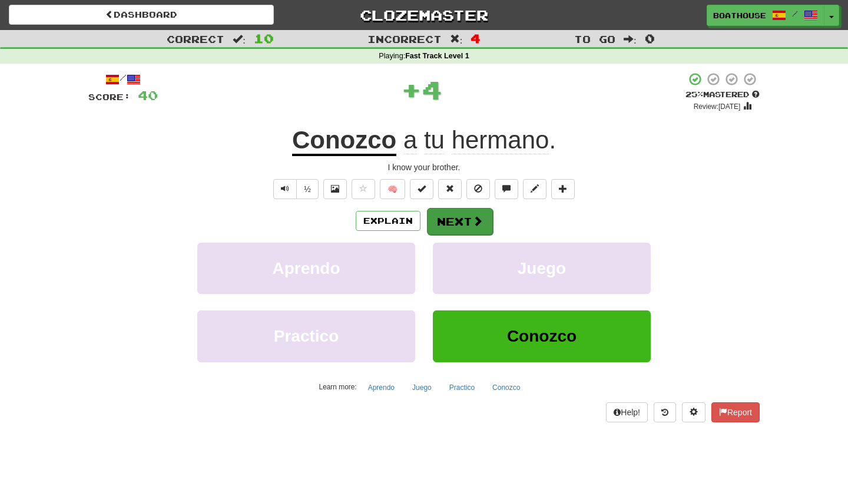
click at [470, 218] on button "Next" at bounding box center [460, 221] width 66 height 27
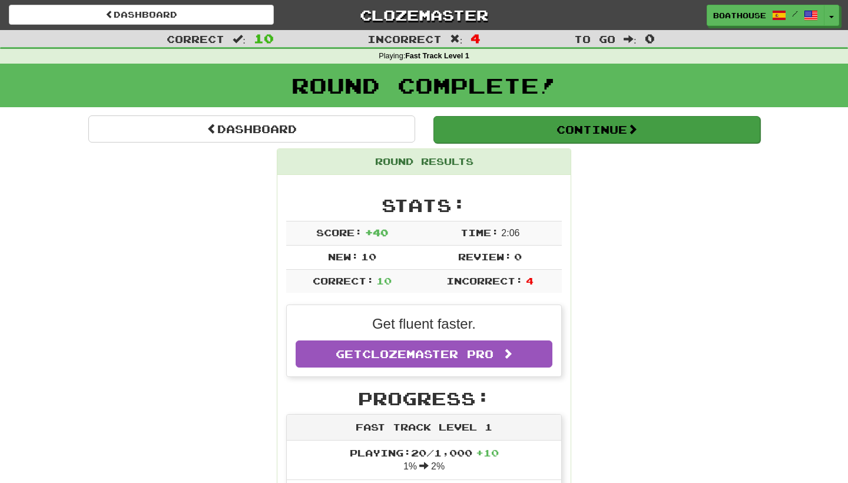
click at [560, 132] on button "Continue" at bounding box center [596, 129] width 327 height 27
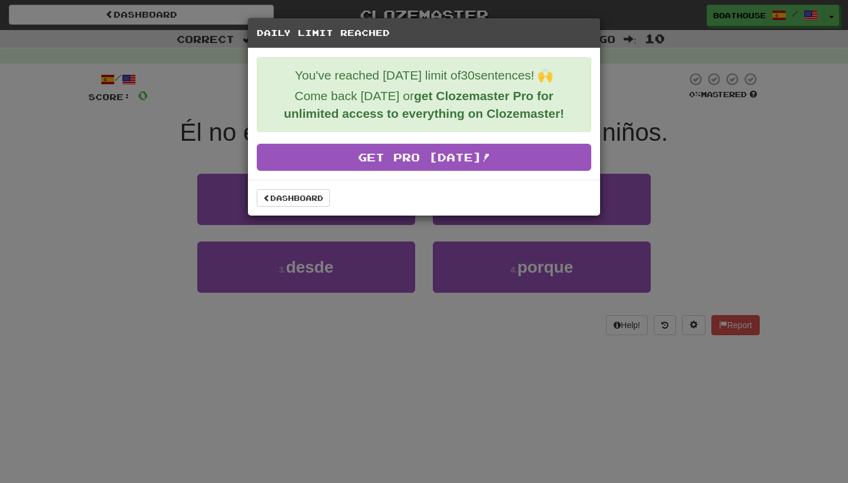
click at [160, 275] on div "Daily Limit Reached You've reached today's limit of 30 sentences! 🙌 Come back t…" at bounding box center [424, 241] width 848 height 483
click at [299, 194] on link "Dashboard" at bounding box center [293, 198] width 73 height 18
